Goal: Use online tool/utility: Utilize a website feature to perform a specific function

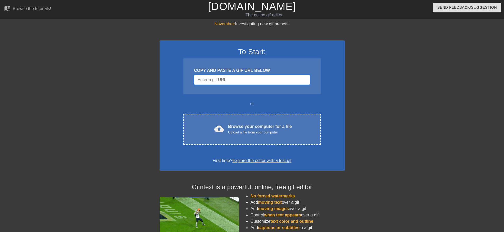
click at [253, 81] on input "Username" at bounding box center [252, 80] width 116 height 10
paste input "[URL][DOMAIN_NAME][PERSON_NAME]"
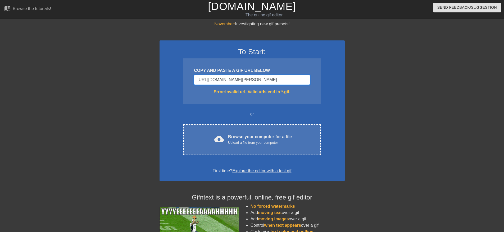
scroll to position [0, 70]
type input "[URL][DOMAIN_NAME][PERSON_NAME]"
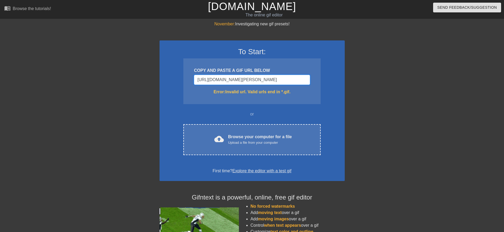
scroll to position [0, 0]
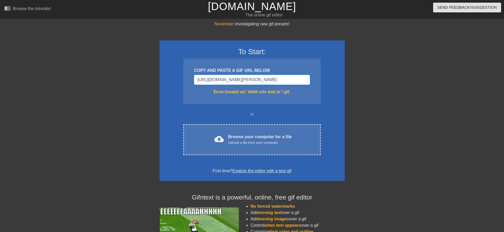
click at [267, 81] on input "[URL][DOMAIN_NAME][PERSON_NAME]" at bounding box center [252, 80] width 116 height 10
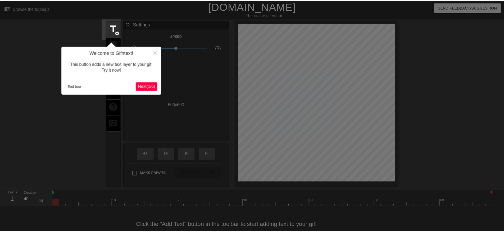
scroll to position [11, 0]
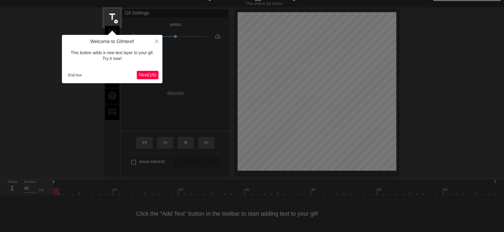
click at [142, 75] on span "Next ( 1 / 6 )" at bounding box center [147, 75] width 17 height 4
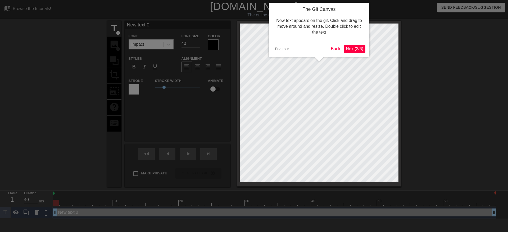
scroll to position [1, 1]
type input "New 0"
type textarea "New 0"
type input "New 0"
type textarea "New 0"
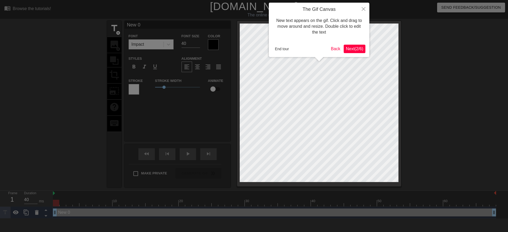
type input "Ne 0"
type textarea "Ne 0"
type input "N 0"
type textarea "N 0"
type input "0"
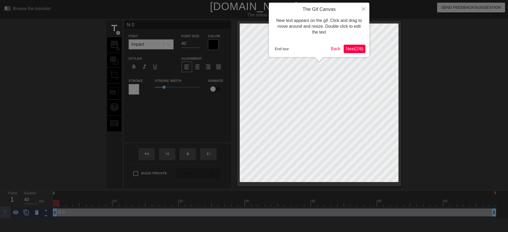
type textarea "0"
type input "0"
type textarea "0"
type input "J"
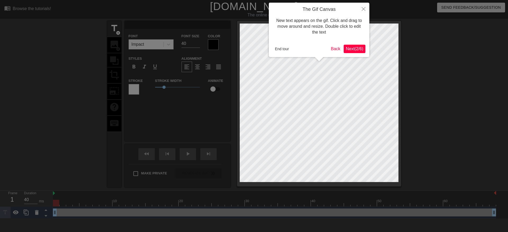
type textarea "J"
type input "JI"
type textarea "JI"
type input "JIR"
type textarea "JIR"
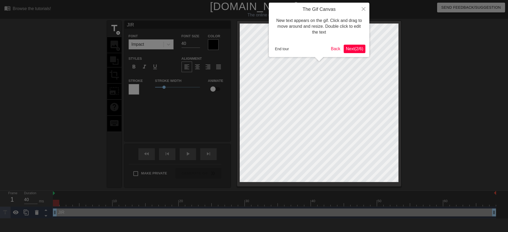
type input "JIRA"
type textarea "JIRA"
click at [355, 48] on span "Next ( 2 / 6 )" at bounding box center [354, 49] width 17 height 4
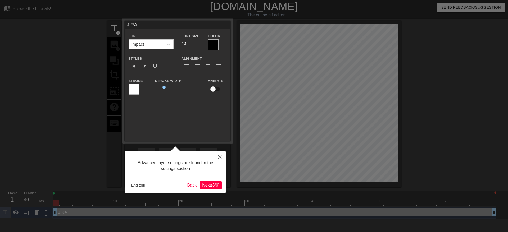
click at [210, 185] on span "Next ( 3 / 6 )" at bounding box center [210, 185] width 17 height 4
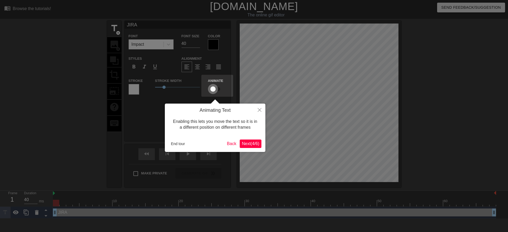
click at [214, 89] on input "checkbox" at bounding box center [213, 89] width 30 height 10
checkbox input "true"
click at [246, 144] on span "Next ( 4 / 6 )" at bounding box center [250, 144] width 17 height 4
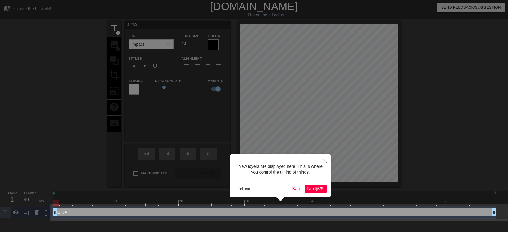
click at [315, 190] on span "Next ( 5 / 6 )" at bounding box center [315, 189] width 17 height 4
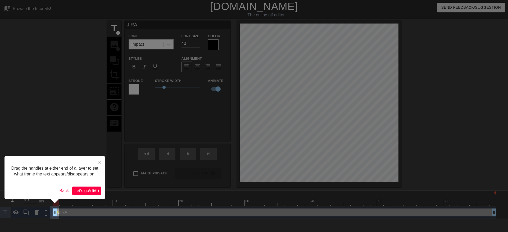
click at [83, 191] on span "Let's go! ( 6 / 6 )" at bounding box center [86, 191] width 25 height 4
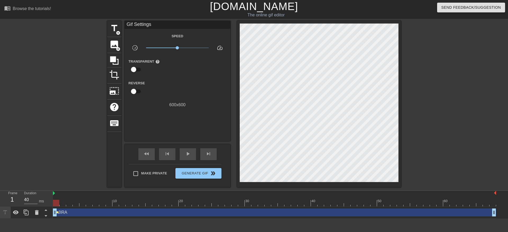
click at [58, 212] on span "lens" at bounding box center [57, 212] width 2 height 2
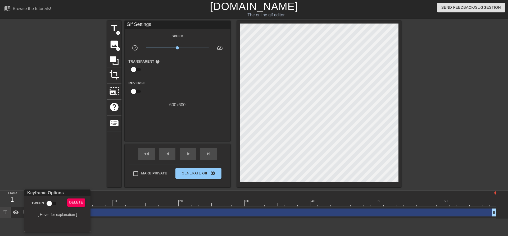
click at [54, 155] on div at bounding box center [254, 118] width 508 height 236
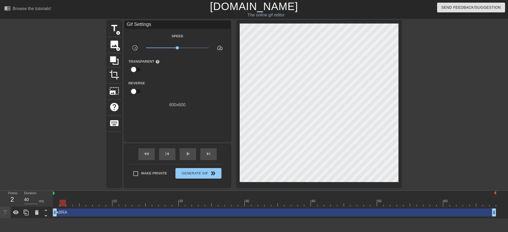
drag, startPoint x: 58, startPoint y: 203, endPoint x: 63, endPoint y: 203, distance: 4.8
click at [63, 203] on div at bounding box center [63, 203] width 6 height 7
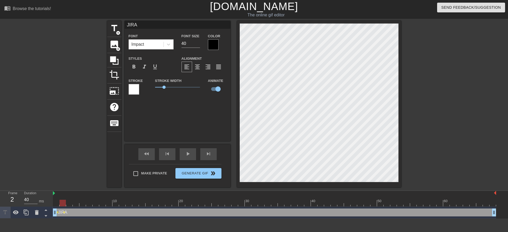
click at [69, 205] on div at bounding box center [274, 203] width 443 height 7
click at [77, 204] on div at bounding box center [274, 203] width 443 height 7
click at [84, 206] on div at bounding box center [274, 203] width 443 height 7
click at [89, 205] on div at bounding box center [274, 203] width 443 height 7
click at [95, 204] on div at bounding box center [274, 203] width 443 height 7
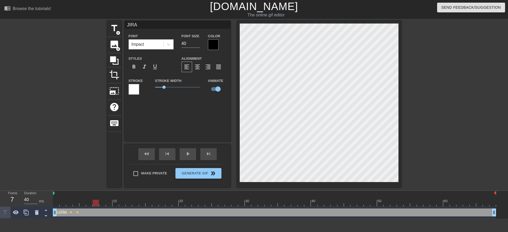
click at [103, 203] on div at bounding box center [274, 203] width 443 height 7
click at [95, 203] on div at bounding box center [274, 203] width 443 height 7
click at [103, 204] on div at bounding box center [274, 203] width 443 height 7
click at [110, 203] on div at bounding box center [274, 203] width 443 height 7
click at [116, 203] on div at bounding box center [274, 203] width 443 height 7
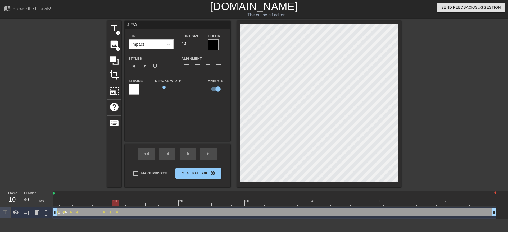
click at [123, 204] on div at bounding box center [274, 203] width 443 height 7
click at [129, 205] on div at bounding box center [274, 203] width 443 height 7
click at [135, 205] on div at bounding box center [274, 203] width 443 height 7
click at [143, 204] on div at bounding box center [274, 203] width 443 height 7
click at [149, 203] on div at bounding box center [274, 203] width 443 height 7
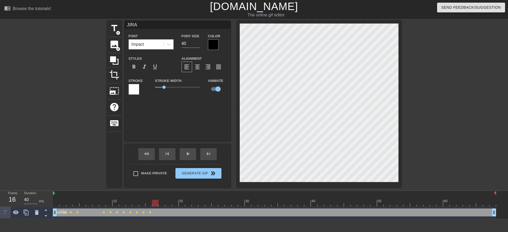
click at [155, 203] on div at bounding box center [274, 203] width 443 height 7
click at [162, 204] on div at bounding box center [274, 203] width 443 height 7
click at [169, 204] on div at bounding box center [274, 203] width 443 height 7
click at [175, 203] on div at bounding box center [274, 203] width 443 height 7
click at [181, 205] on div at bounding box center [274, 203] width 443 height 7
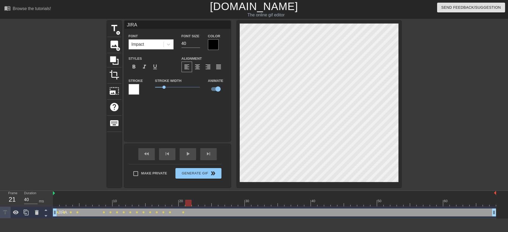
click at [188, 203] on div at bounding box center [274, 203] width 443 height 7
click at [196, 203] on div at bounding box center [274, 203] width 443 height 7
click at [202, 203] on div at bounding box center [274, 203] width 443 height 7
click at [208, 203] on div at bounding box center [274, 203] width 443 height 7
click at [215, 202] on div at bounding box center [274, 203] width 443 height 7
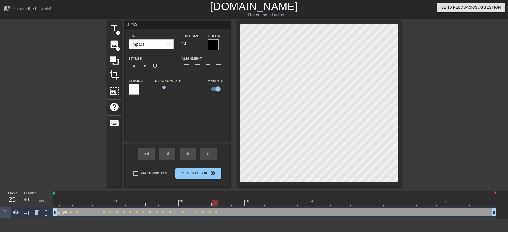
click at [221, 203] on div at bounding box center [274, 203] width 443 height 7
click at [228, 204] on div at bounding box center [274, 203] width 443 height 7
click at [234, 203] on div at bounding box center [274, 203] width 443 height 7
click at [242, 204] on div at bounding box center [274, 203] width 443 height 7
click at [248, 204] on div at bounding box center [274, 203] width 443 height 7
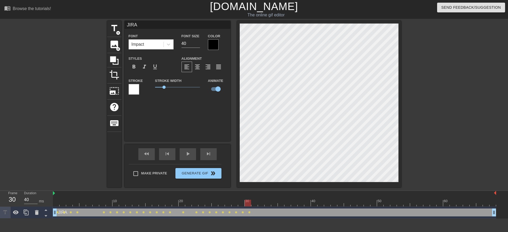
click at [255, 203] on div at bounding box center [274, 203] width 443 height 7
click at [261, 202] on div at bounding box center [274, 203] width 443 height 7
click at [267, 204] on div at bounding box center [274, 203] width 443 height 7
click at [274, 203] on div at bounding box center [274, 203] width 443 height 7
click at [281, 203] on div at bounding box center [274, 203] width 443 height 7
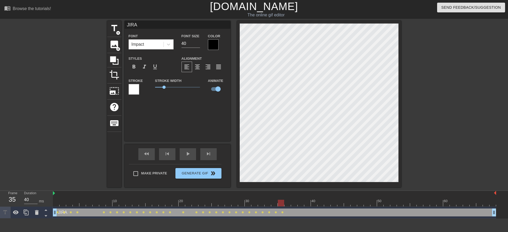
click at [287, 203] on div at bounding box center [274, 203] width 443 height 7
click at [294, 203] on div at bounding box center [274, 203] width 443 height 7
click at [299, 202] on div at bounding box center [274, 203] width 443 height 7
click at [306, 203] on div at bounding box center [274, 203] width 443 height 7
click at [314, 203] on div at bounding box center [274, 203] width 443 height 7
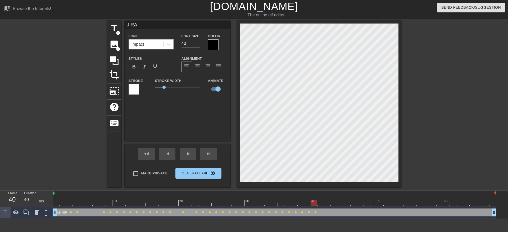
click at [321, 204] on div at bounding box center [274, 203] width 443 height 7
click at [326, 203] on div at bounding box center [274, 203] width 443 height 7
click at [334, 203] on div at bounding box center [274, 203] width 443 height 7
click at [340, 203] on div at bounding box center [274, 203] width 443 height 7
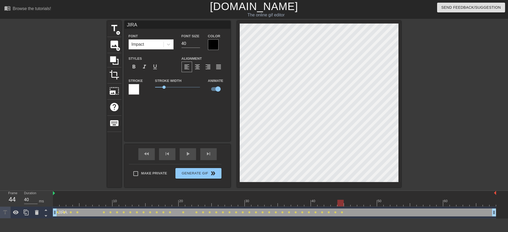
click at [348, 204] on div at bounding box center [274, 203] width 443 height 7
click at [341, 205] on div at bounding box center [274, 203] width 443 height 7
click at [353, 205] on div at bounding box center [274, 203] width 443 height 7
click at [367, 203] on div at bounding box center [274, 203] width 443 height 7
click at [380, 205] on div at bounding box center [274, 203] width 443 height 7
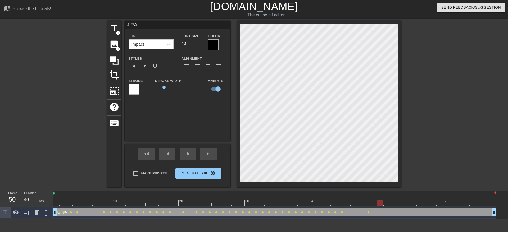
click at [394, 204] on div at bounding box center [274, 203] width 443 height 7
click at [406, 203] on div at bounding box center [274, 203] width 443 height 7
click at [421, 205] on div at bounding box center [274, 203] width 443 height 7
click at [433, 204] on div at bounding box center [274, 203] width 443 height 7
click at [447, 204] on div at bounding box center [274, 203] width 443 height 7
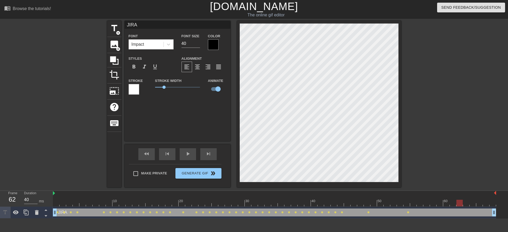
click at [458, 204] on div at bounding box center [274, 203] width 443 height 7
click at [473, 203] on div at bounding box center [274, 203] width 443 height 7
click at [487, 204] on div at bounding box center [274, 203] width 443 height 7
click at [492, 203] on div at bounding box center [274, 203] width 443 height 7
click at [194, 173] on span "Generate Gif double_arrow" at bounding box center [199, 173] width 42 height 6
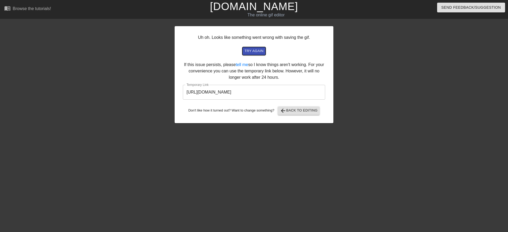
click at [257, 51] on span "try again" at bounding box center [253, 51] width 19 height 6
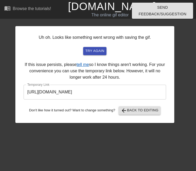
click at [83, 65] on link "tell me" at bounding box center [82, 64] width 12 height 4
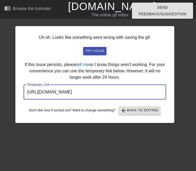
drag, startPoint x: 139, startPoint y: 92, endPoint x: 20, endPoint y: 93, distance: 118.3
click at [20, 93] on div "Uh oh. Looks like something went wrong with saving the gif. try again If this i…" at bounding box center [94, 74] width 159 height 97
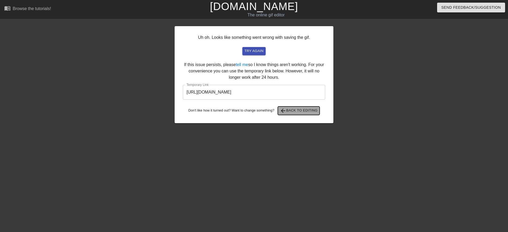
click at [296, 109] on span "arrow_back Back to Editing" at bounding box center [299, 111] width 38 height 6
